Goal: Task Accomplishment & Management: Use online tool/utility

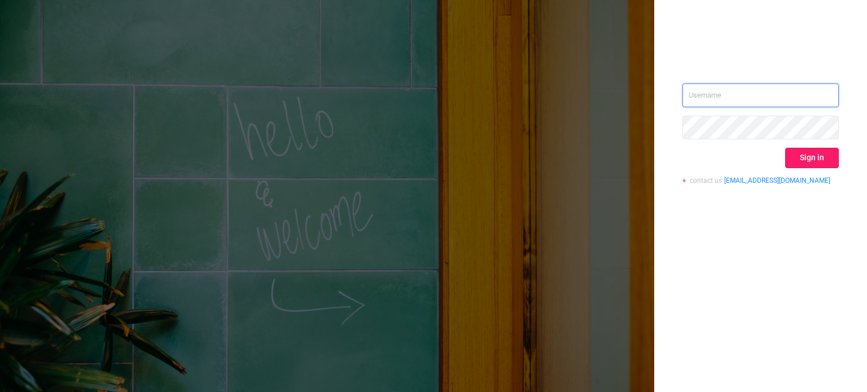
type input "[PERSON_NAME][EMAIL_ADDRESS][DOMAIN_NAME]"
click at [808, 152] on button "Sign in" at bounding box center [812, 158] width 54 height 20
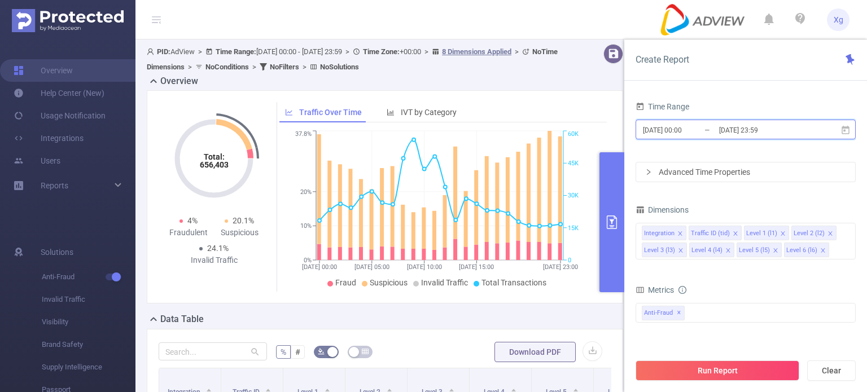
click at [842, 128] on icon at bounding box center [845, 129] width 8 height 8
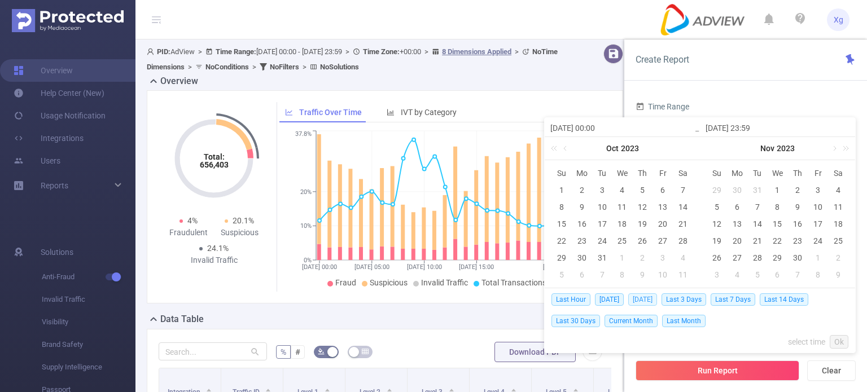
click at [646, 302] on span "[DATE]" at bounding box center [642, 299] width 29 height 12
type input "[DATE] 00:00"
type input "[DATE] 23:59"
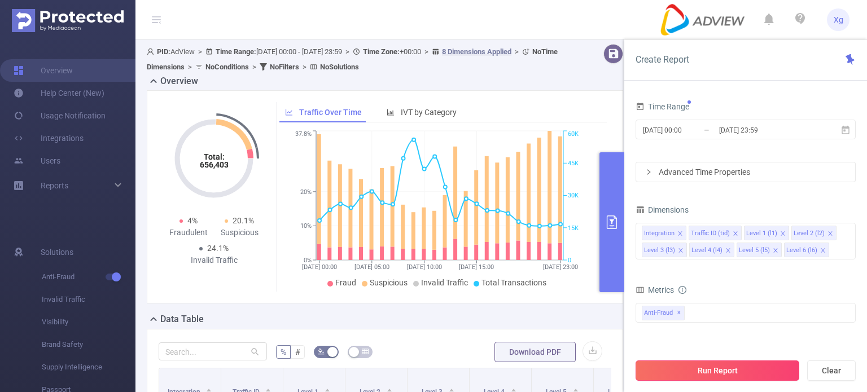
click at [723, 374] on button "Run Report" at bounding box center [717, 371] width 164 height 20
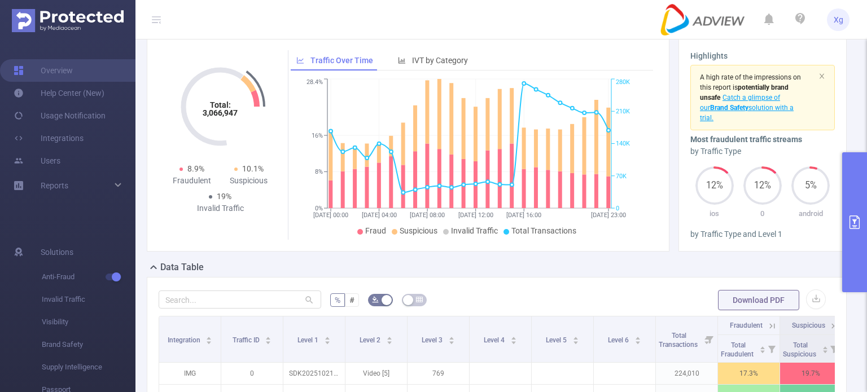
scroll to position [56, 0]
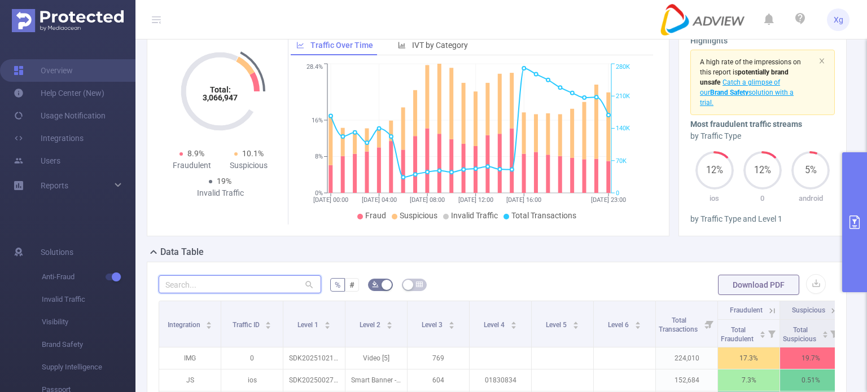
click at [226, 292] on input "text" at bounding box center [240, 284] width 163 height 18
paste input "sdk20251021100302ytwiya4hooryady"
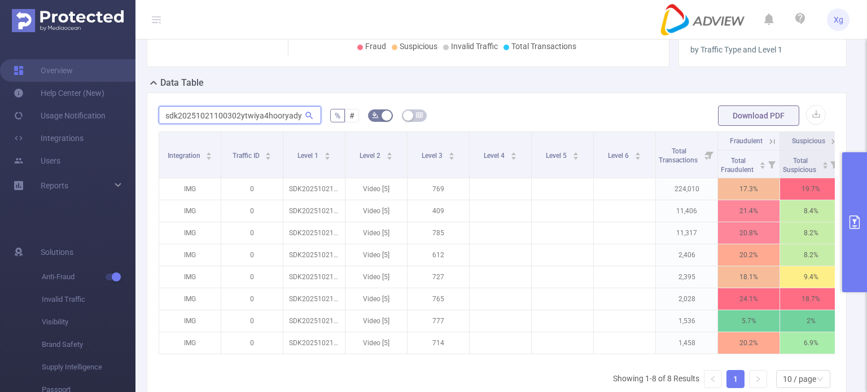
scroll to position [0, 81]
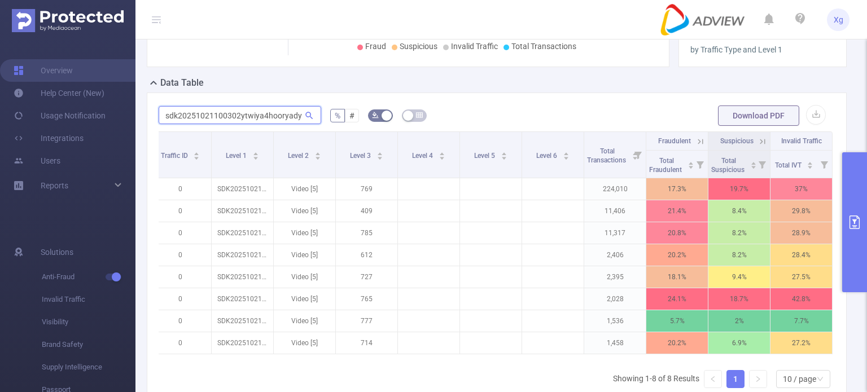
type input "sdk20251021100302ytwiya4hooryady"
